Goal: Find contact information: Find contact information

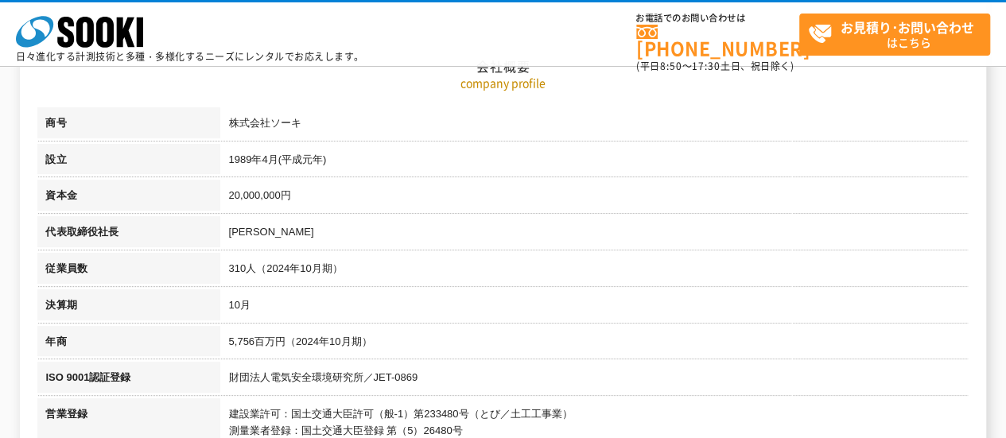
scroll to position [318, 0]
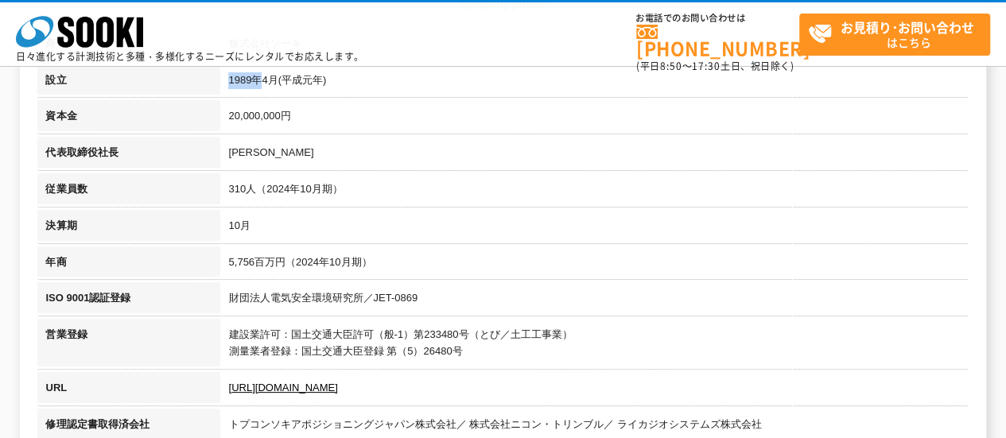
drag, startPoint x: 262, startPoint y: 77, endPoint x: 229, endPoint y: 79, distance: 32.7
click at [229, 79] on td "1989年4月(平成元年)" at bounding box center [594, 82] width 748 height 37
copy td "[DATE]"
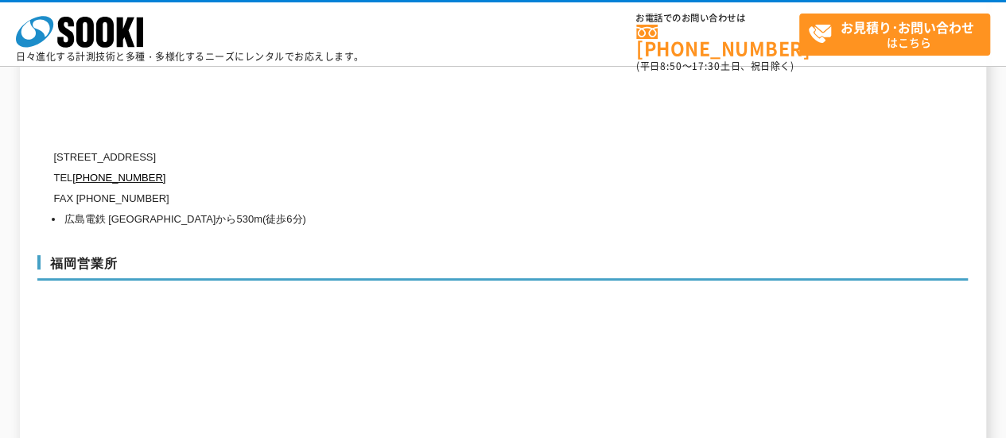
scroll to position [6125, 0]
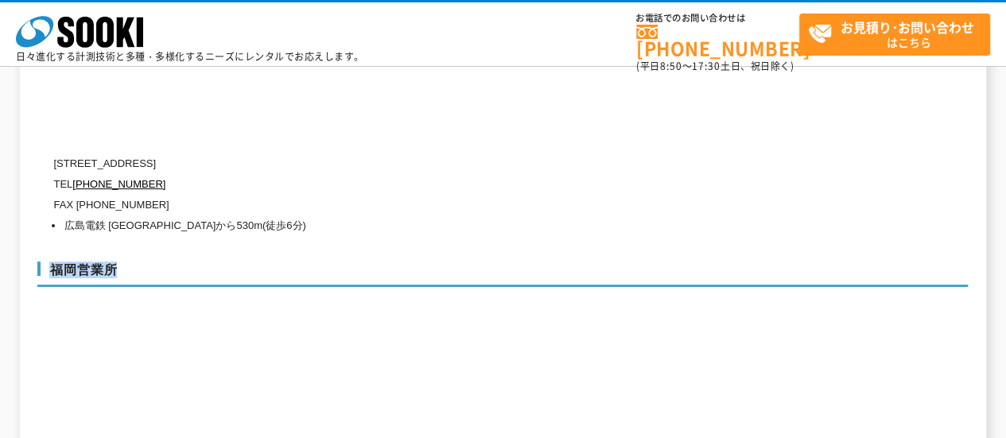
drag, startPoint x: 116, startPoint y: 231, endPoint x: 52, endPoint y: 231, distance: 64.4
click at [52, 262] on h3 "福岡営業所" at bounding box center [502, 274] width 931 height 25
copy h3 "福岡営業所"
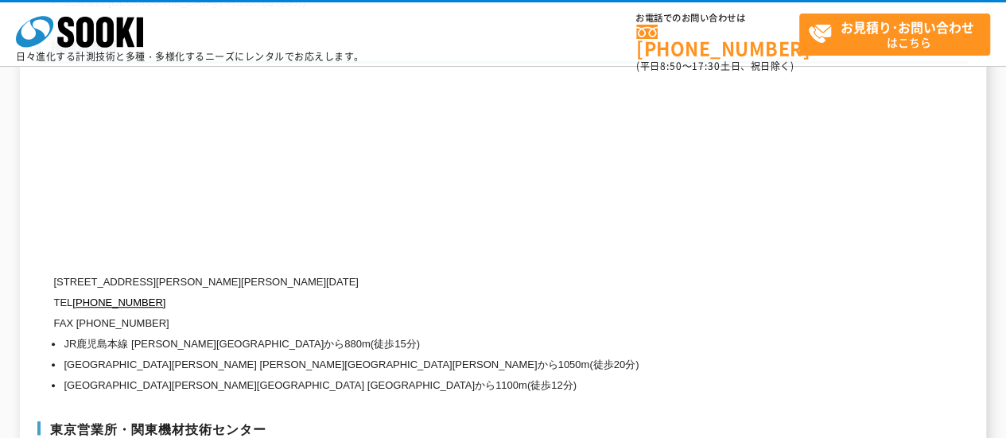
scroll to position [6364, 0]
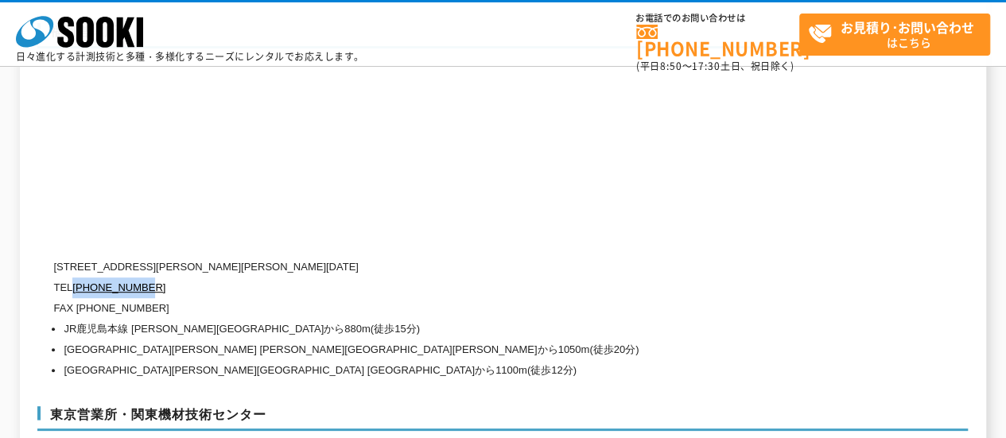
drag, startPoint x: 158, startPoint y: 253, endPoint x: 75, endPoint y: 254, distance: 82.7
click at [75, 278] on p "TEL [PHONE_NUMBER]" at bounding box center [435, 288] width 764 height 21
copy link "[PHONE_NUMBER]"
